Goal: Task Accomplishment & Management: Manage account settings

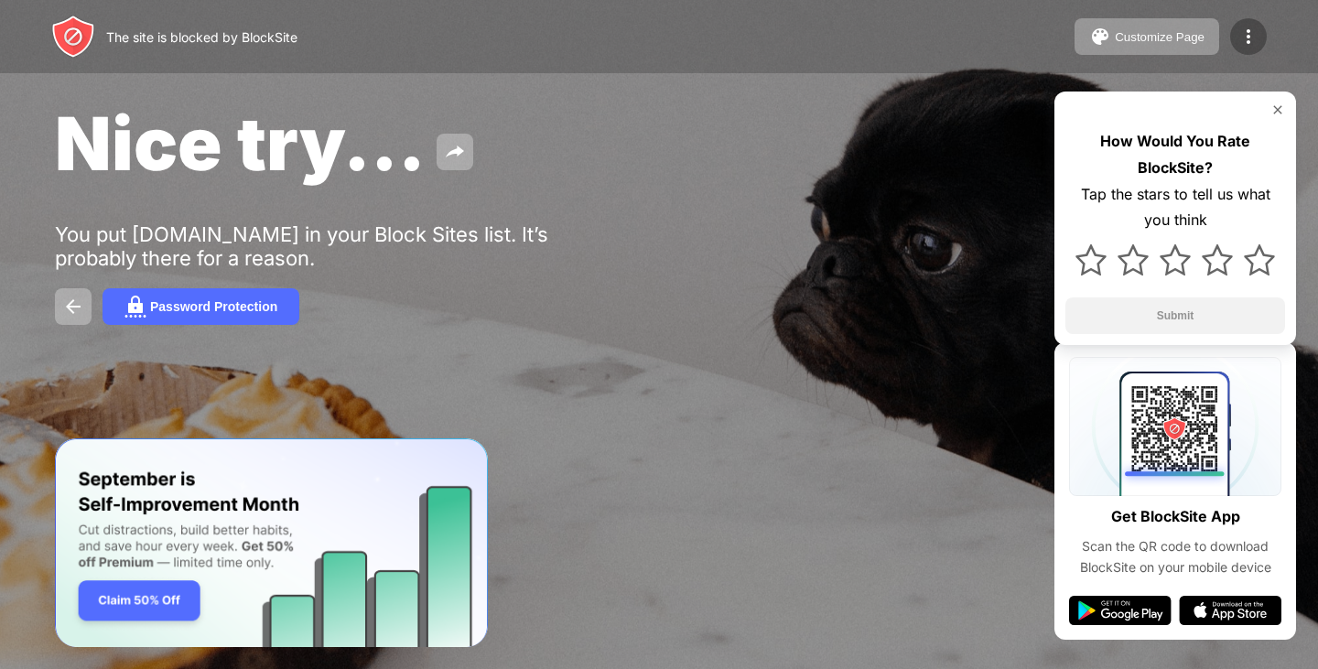
click at [1255, 46] on img at bounding box center [1249, 37] width 22 height 22
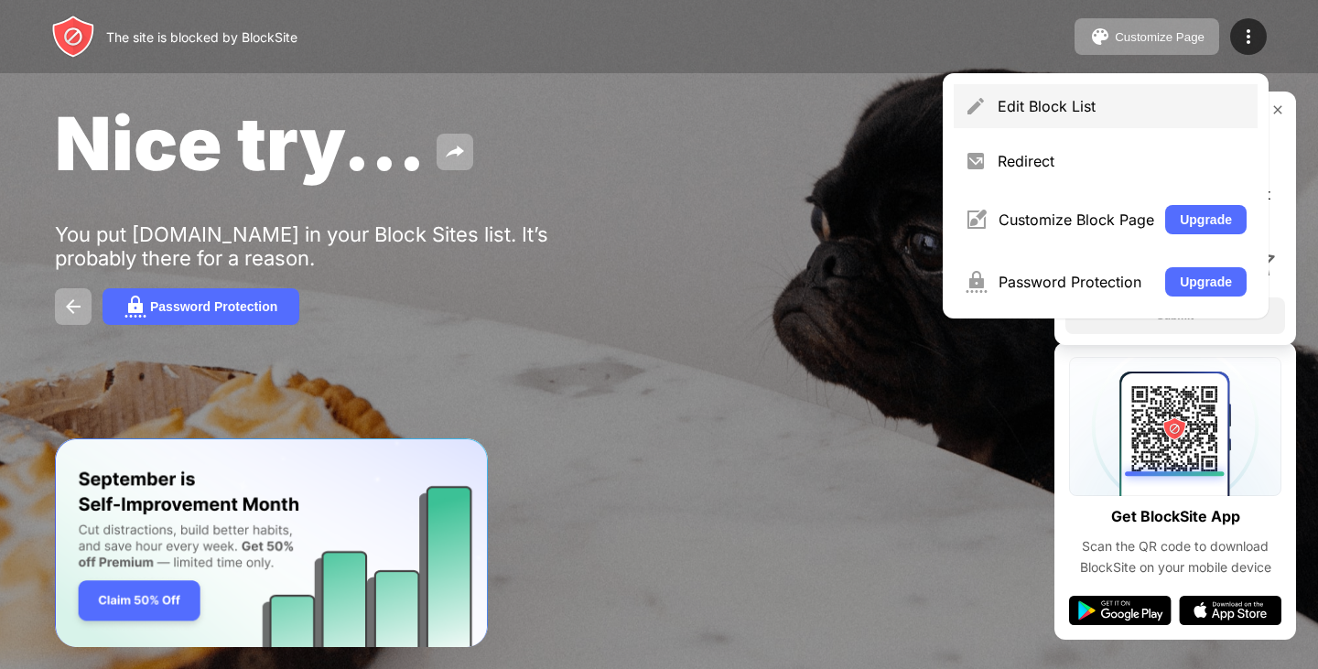
click at [1187, 88] on div "Edit Block List" at bounding box center [1106, 106] width 304 height 44
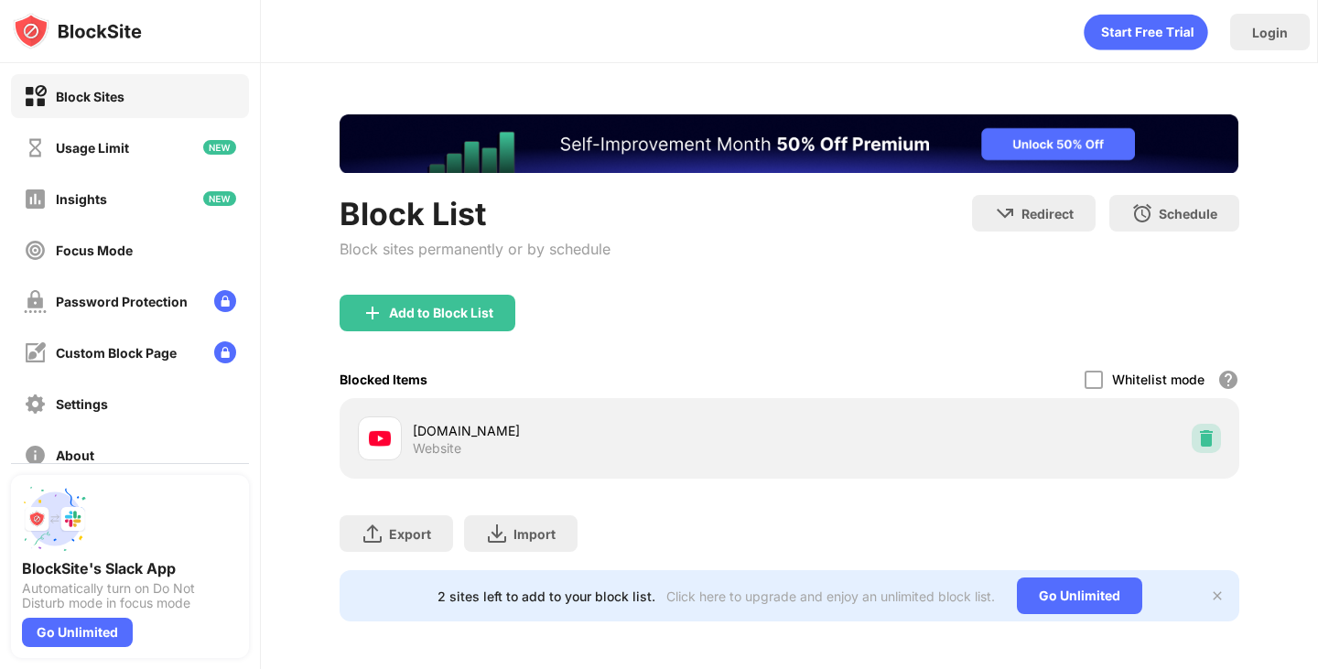
click at [1197, 438] on img at bounding box center [1206, 438] width 18 height 18
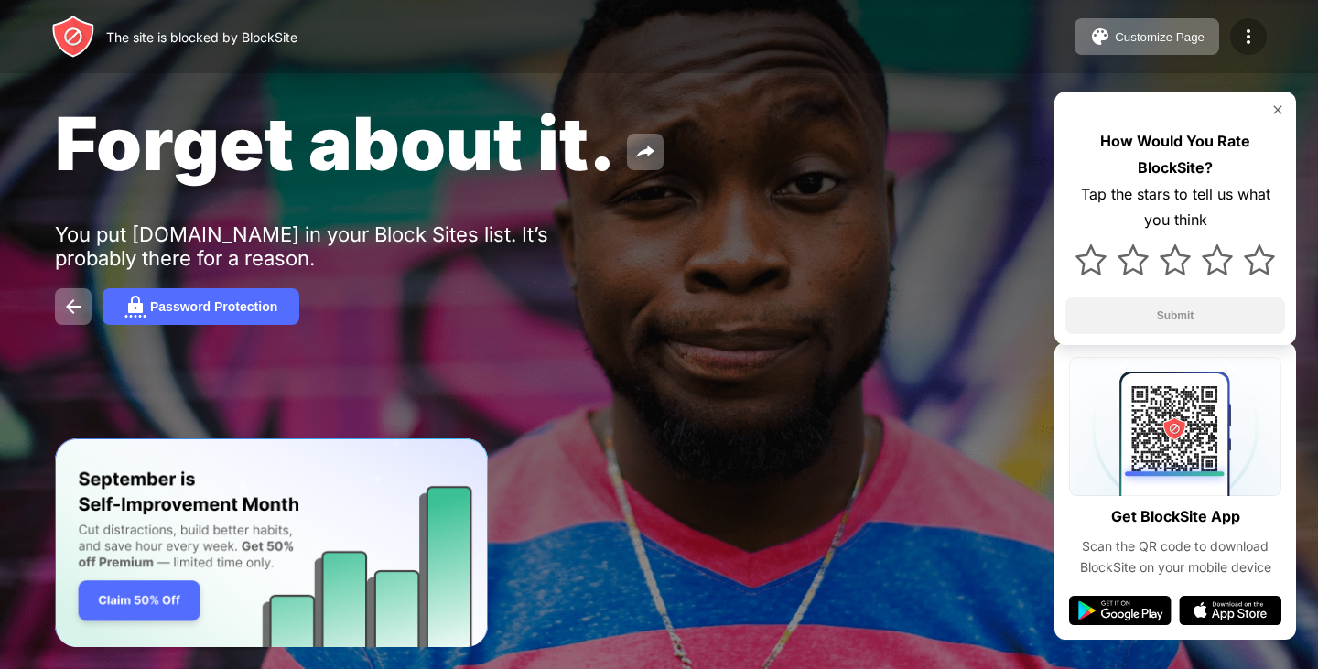
click at [1261, 48] on div at bounding box center [1248, 36] width 37 height 37
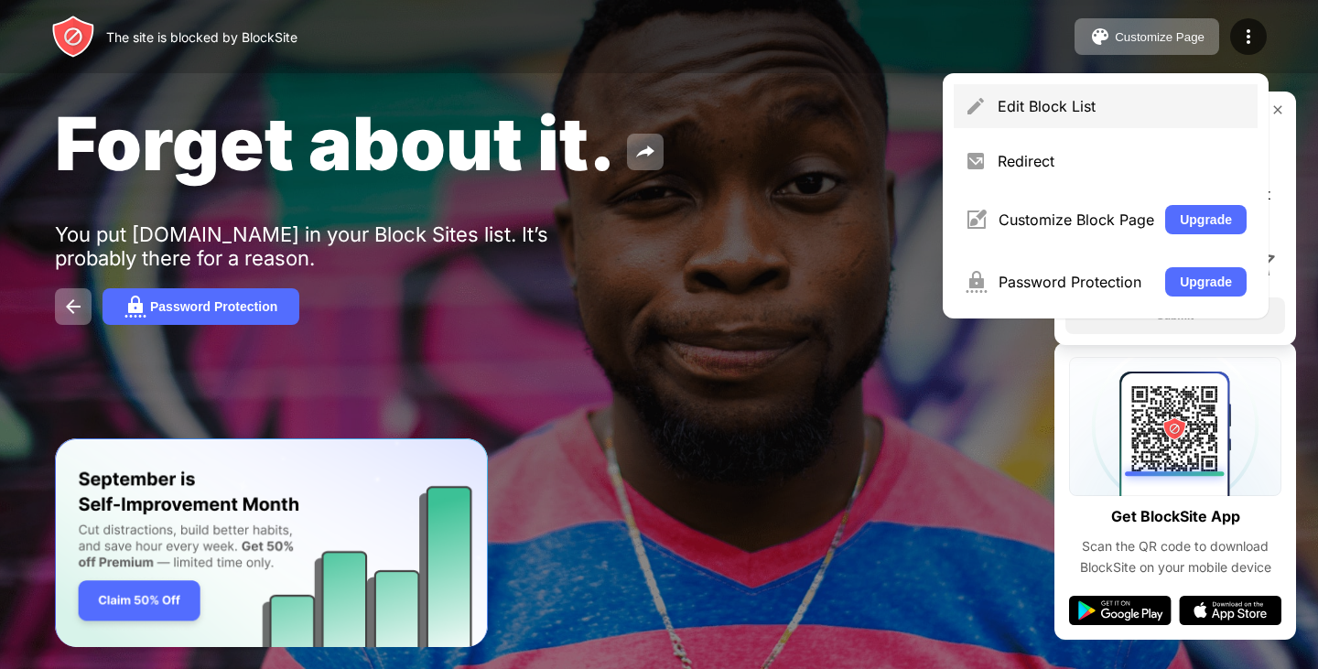
click at [1135, 99] on div "Edit Block List" at bounding box center [1122, 106] width 249 height 18
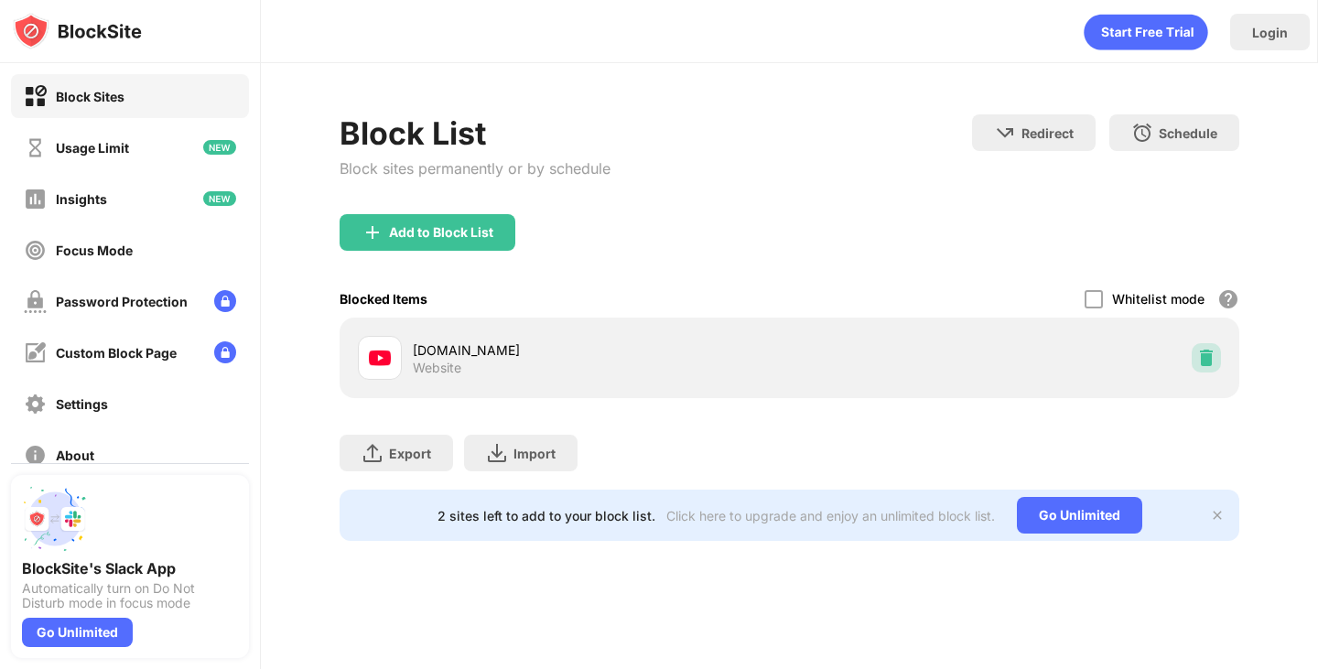
click at [1197, 364] on img at bounding box center [1206, 358] width 18 height 18
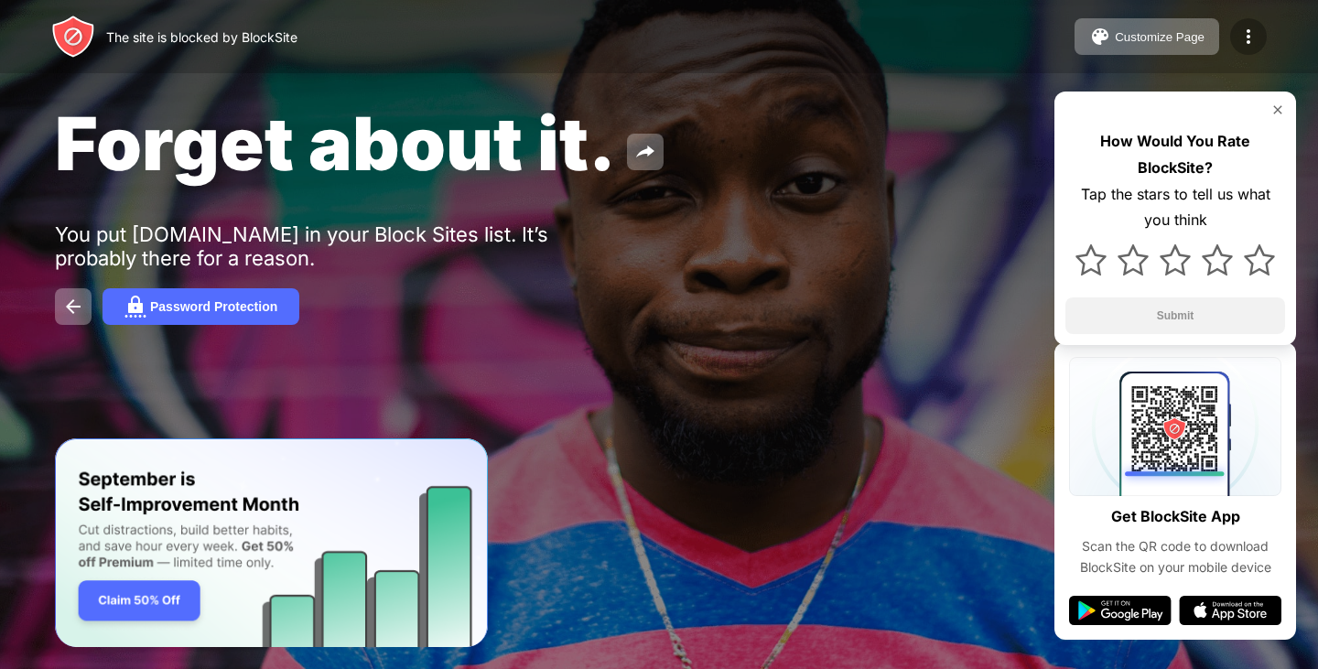
click at [1240, 31] on img at bounding box center [1249, 37] width 22 height 22
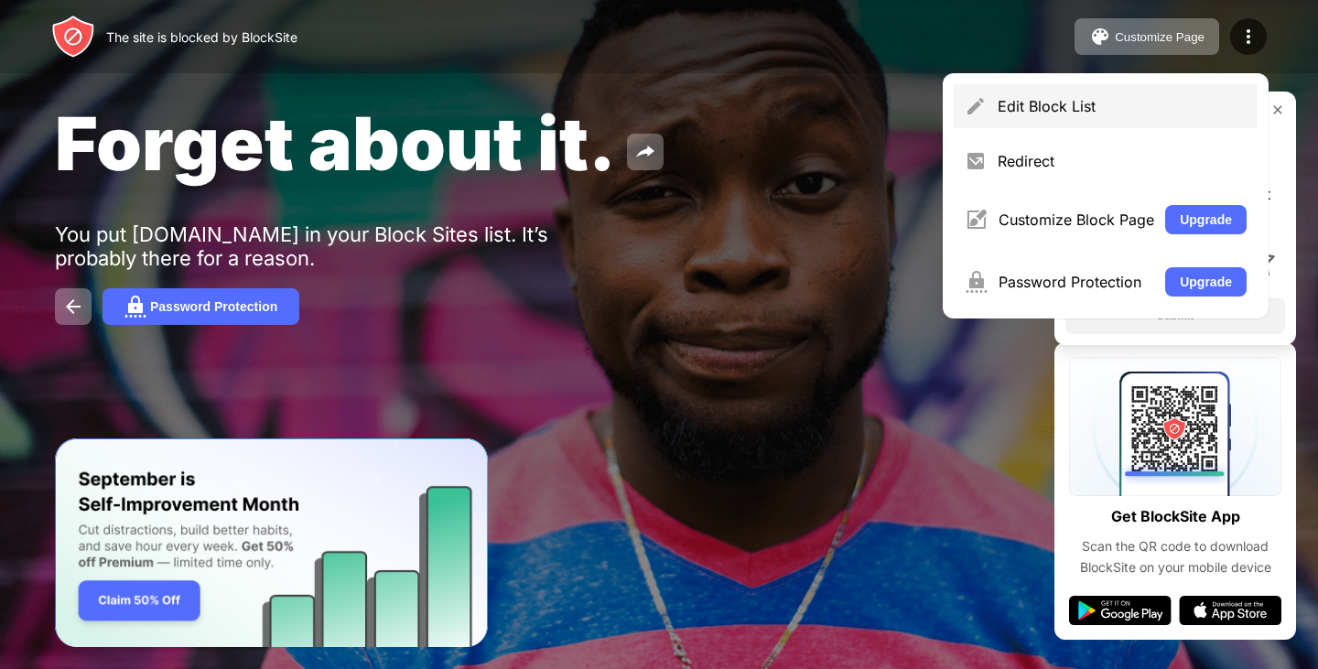
click at [1090, 101] on div "Edit Block List" at bounding box center [1122, 106] width 249 height 18
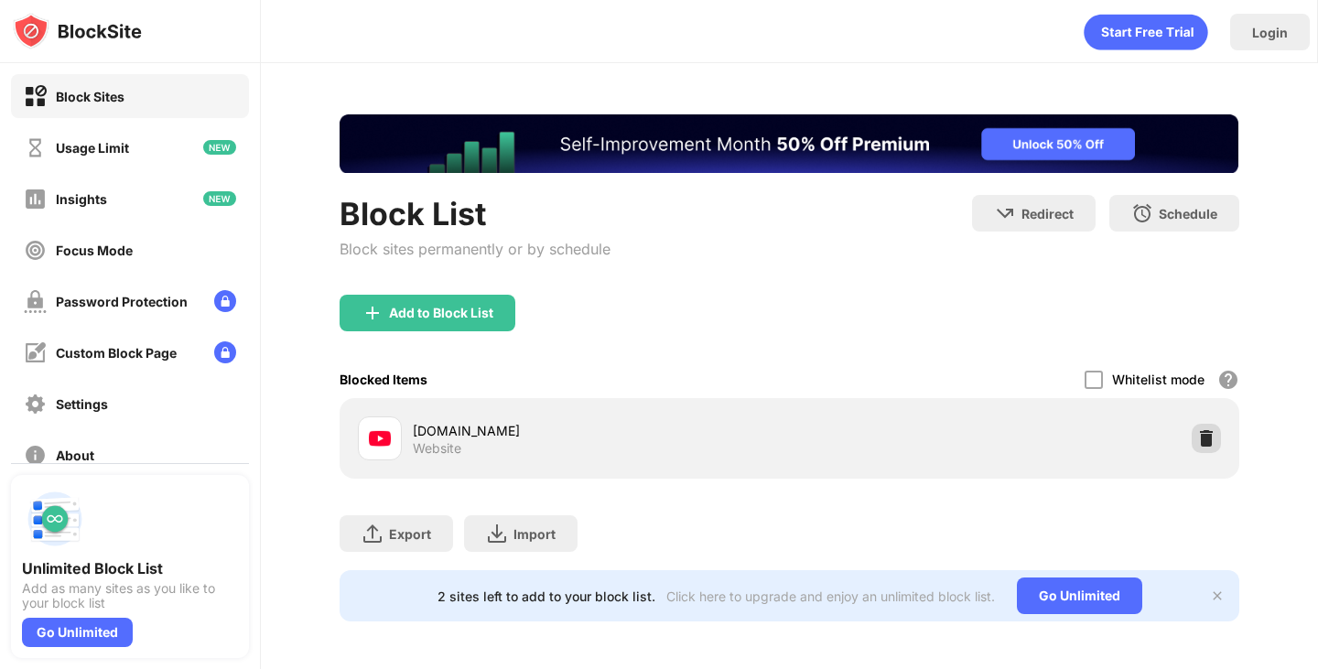
click at [1197, 437] on img at bounding box center [1206, 438] width 18 height 18
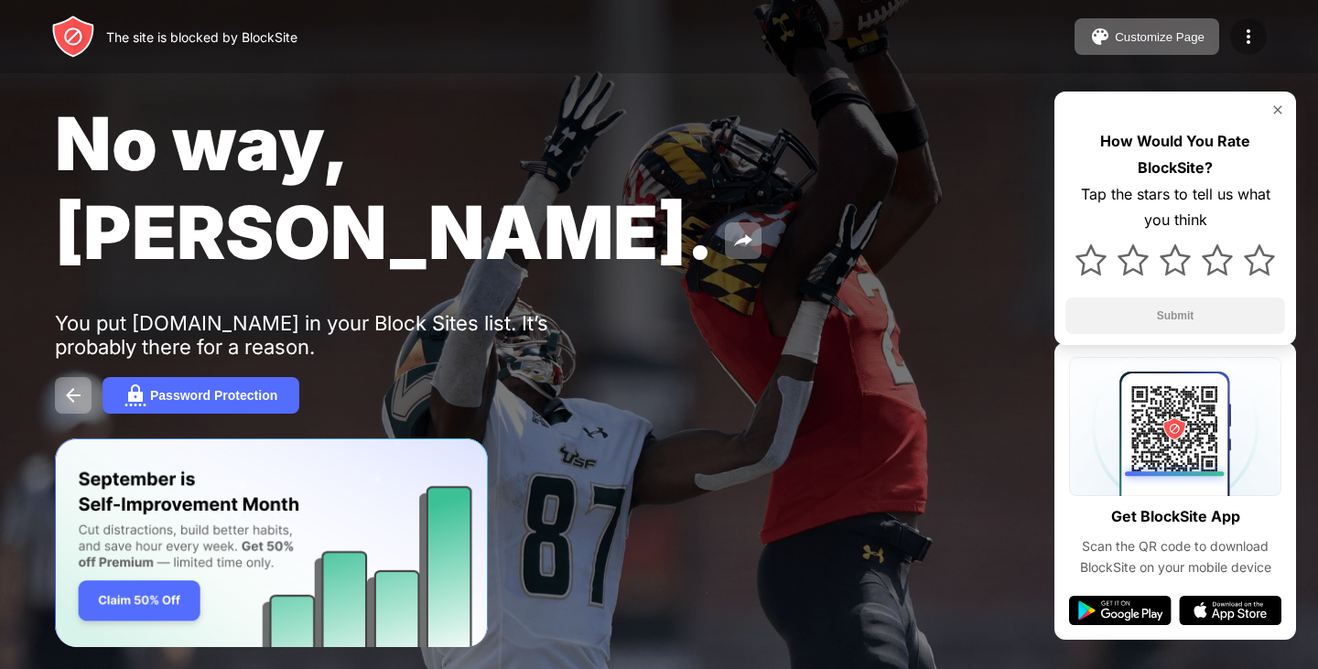
click at [1249, 24] on div at bounding box center [1248, 36] width 37 height 37
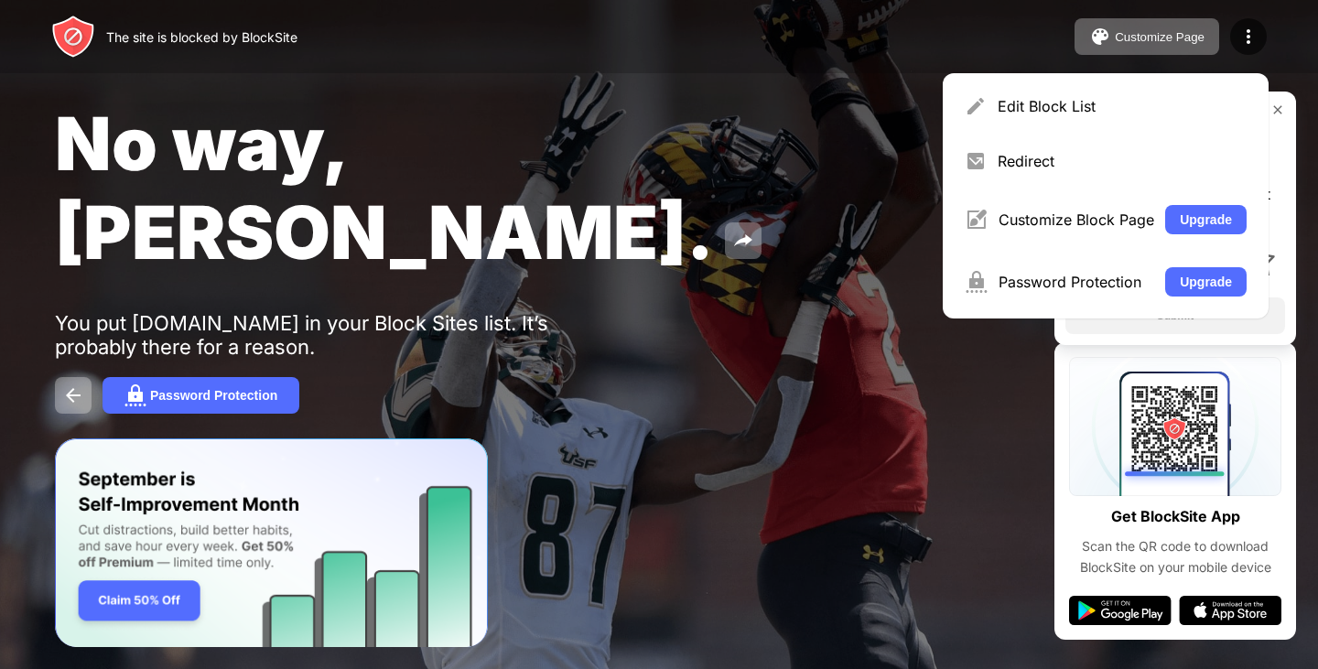
click at [1155, 83] on div "Edit Block List Redirect Customize Block Page Upgrade Password Protection Upgra…" at bounding box center [1106, 195] width 326 height 245
click at [1155, 105] on div "Edit Block List" at bounding box center [1122, 106] width 249 height 18
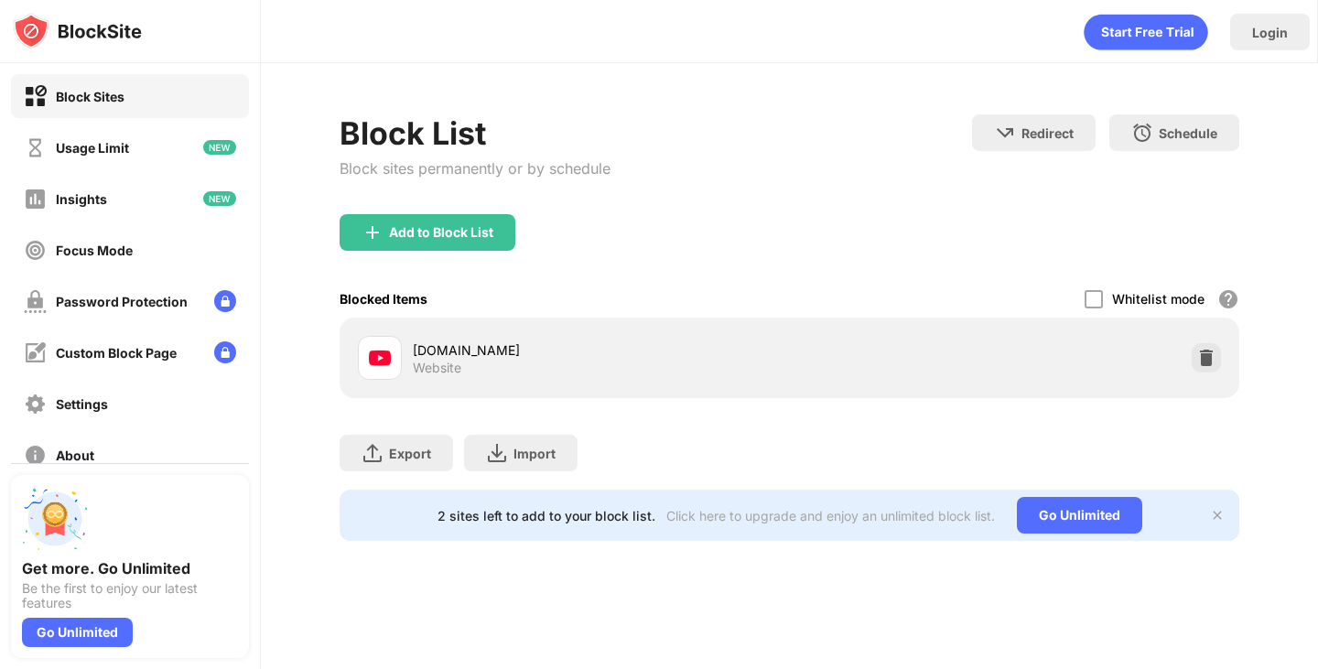
click at [1208, 347] on div at bounding box center [1206, 357] width 29 height 29
